Goal: Task Accomplishment & Management: Use online tool/utility

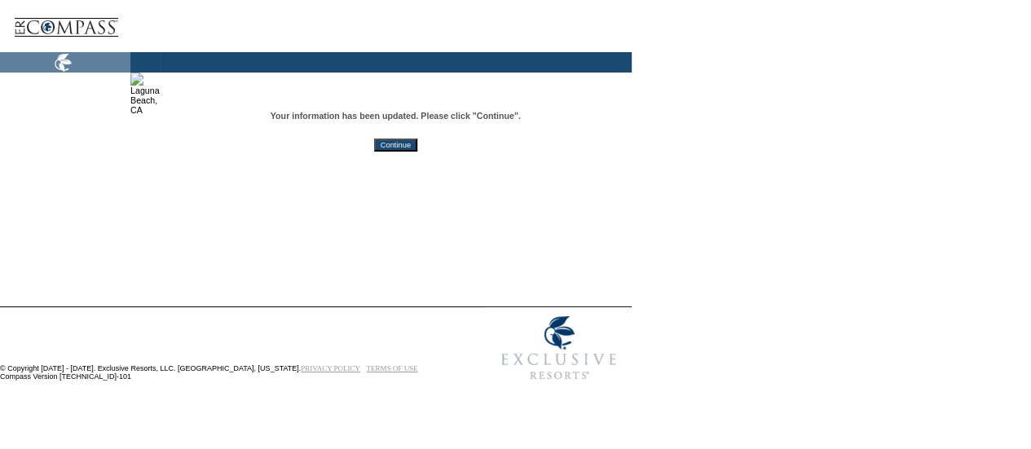
click at [417, 151] on input "Continue" at bounding box center [395, 145] width 43 height 13
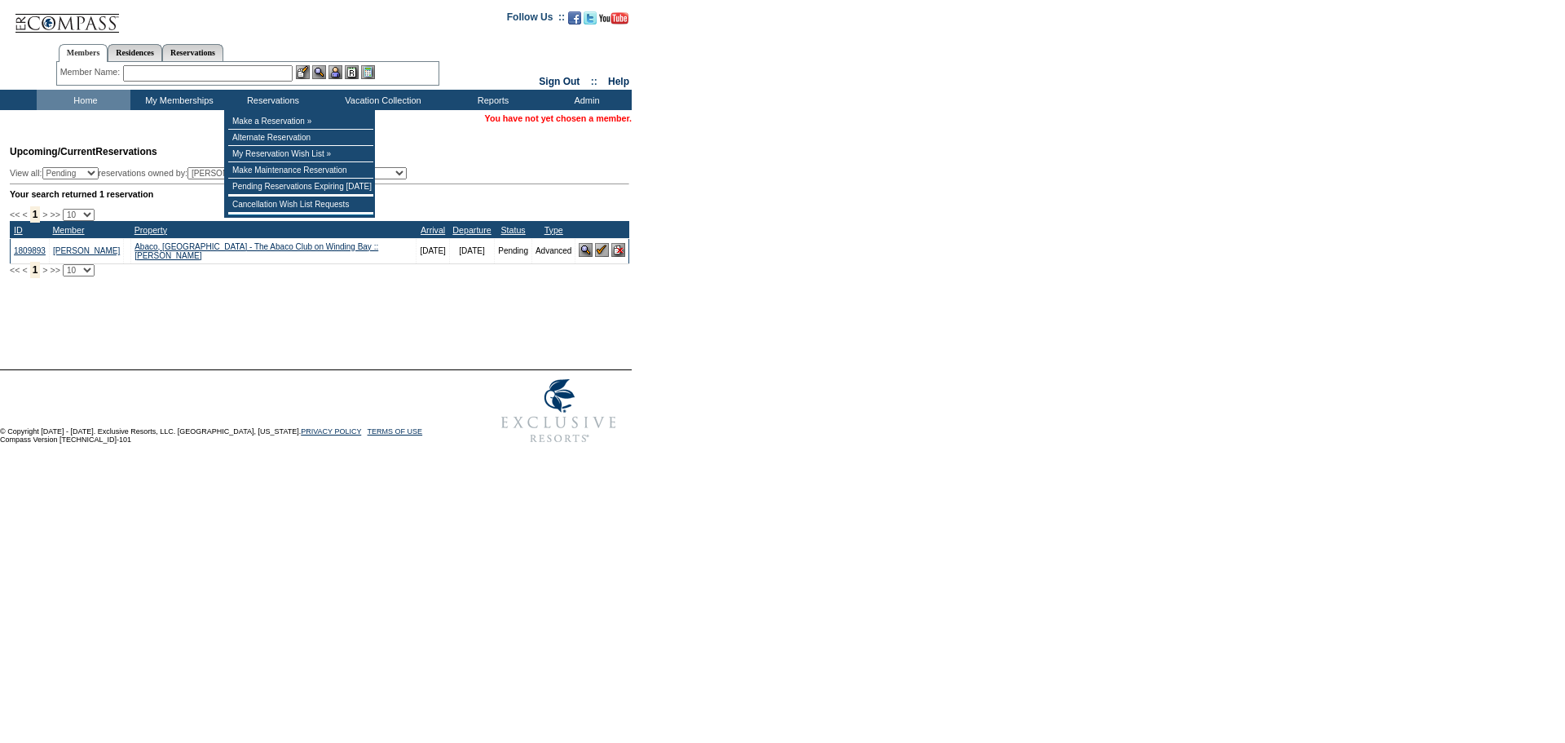
click at [267, 72] on input "text" at bounding box center [208, 73] width 170 height 16
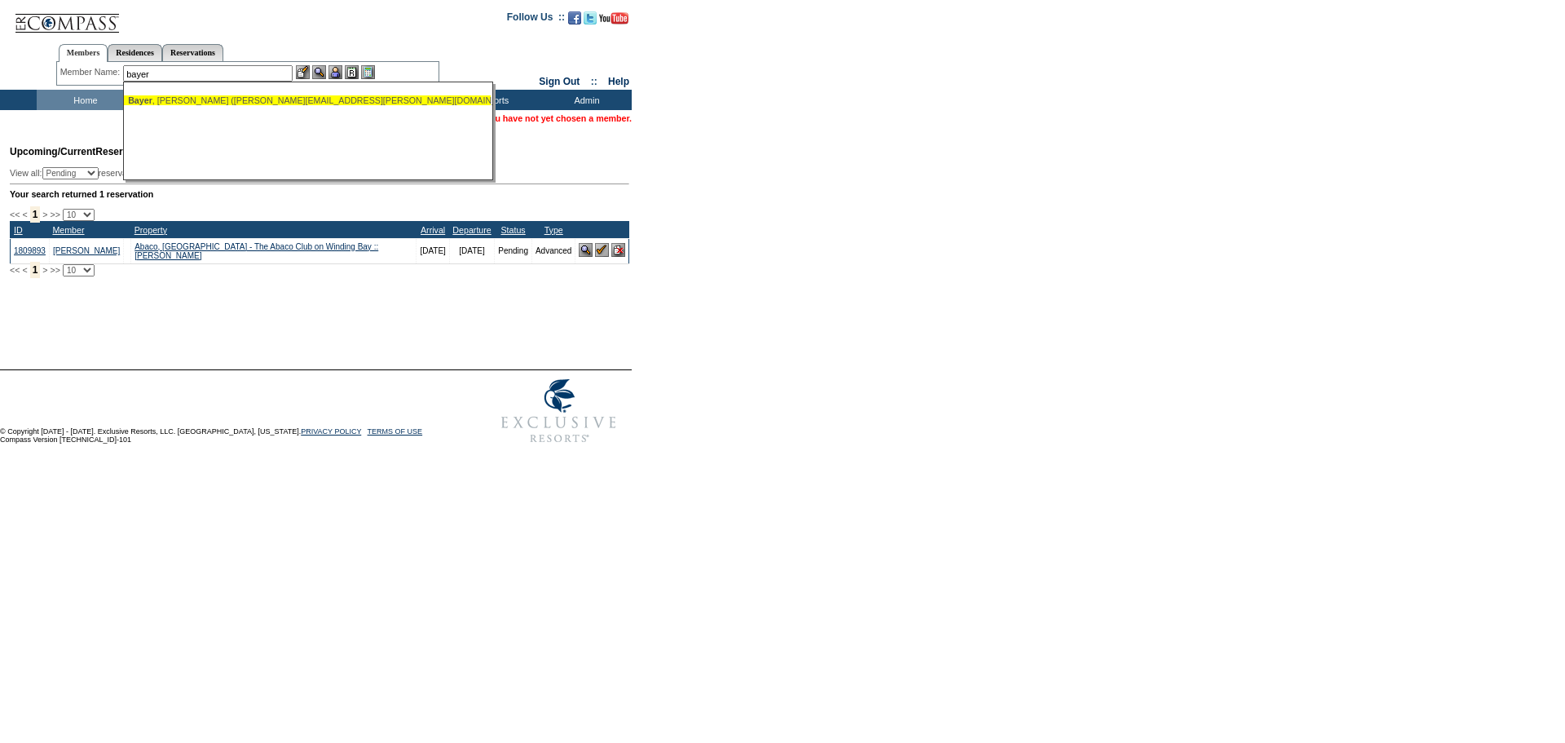
click at [253, 99] on div "Bayer , Luke (luke.bayer@gmail.com)" at bounding box center [307, 100] width 359 height 10
type input "Bayer, Luke (luke.bayer@gmail.com)"
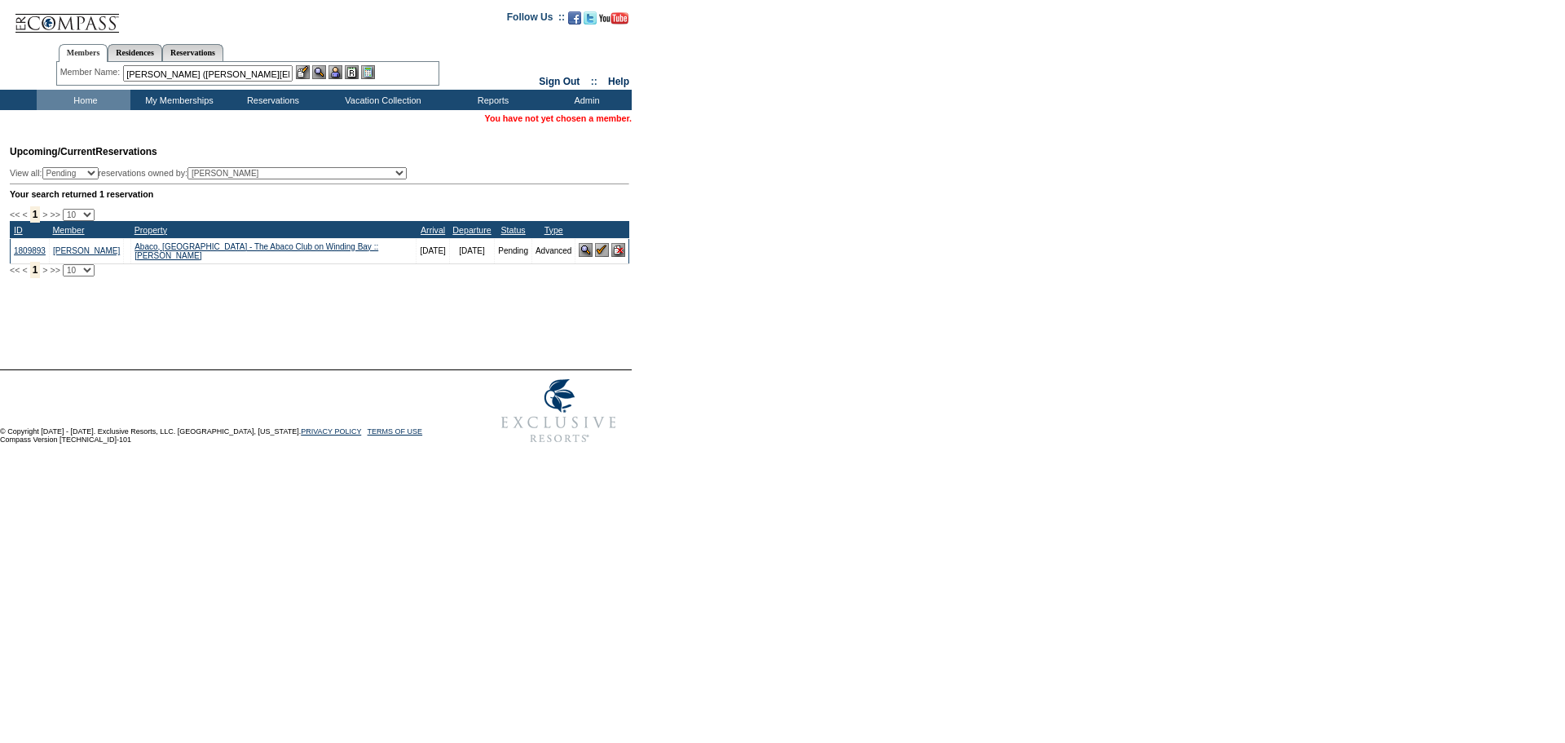
click at [338, 70] on img at bounding box center [336, 72] width 14 height 14
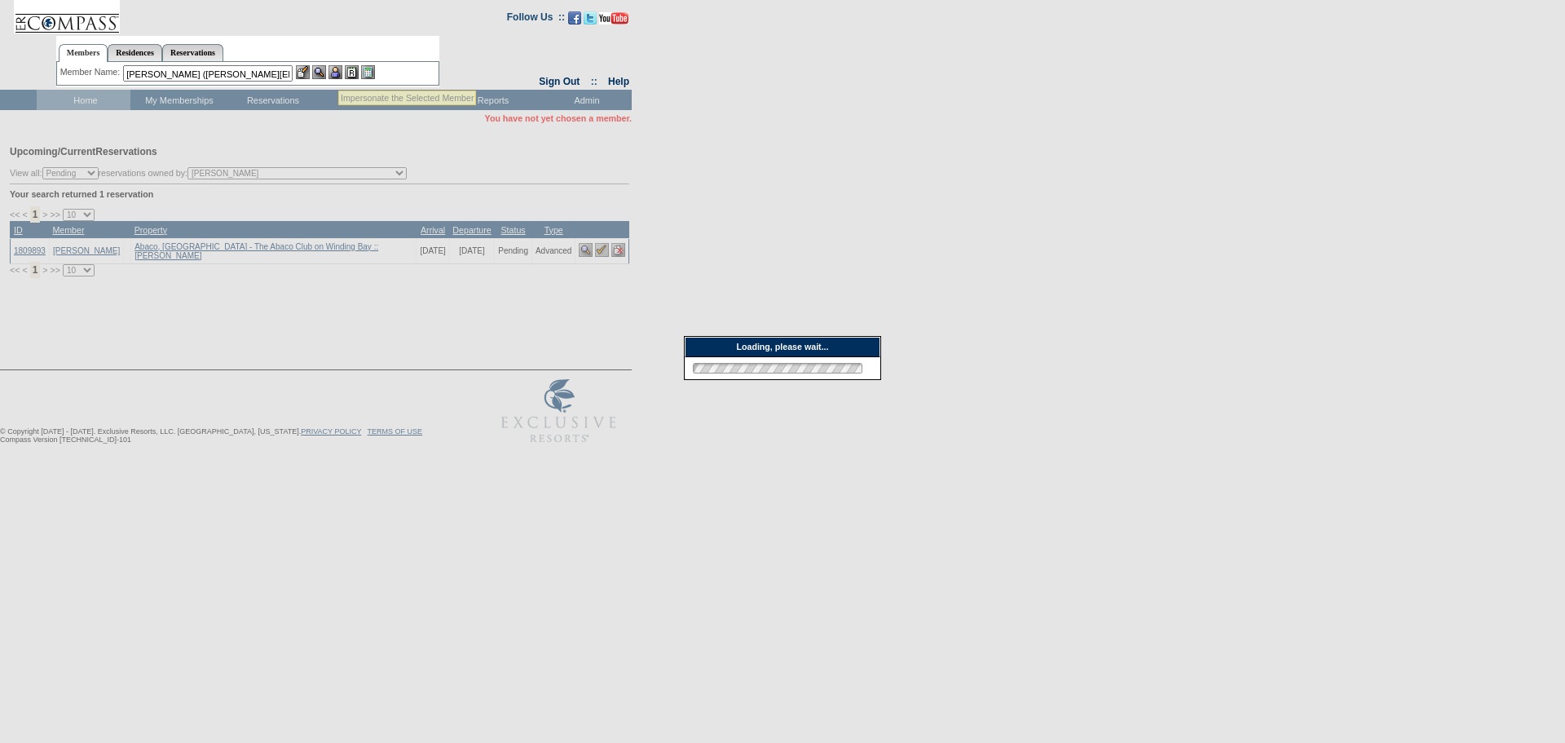
click at [325, 70] on img at bounding box center [319, 72] width 14 height 14
